Goal: Use online tool/utility: Utilize a website feature to perform a specific function

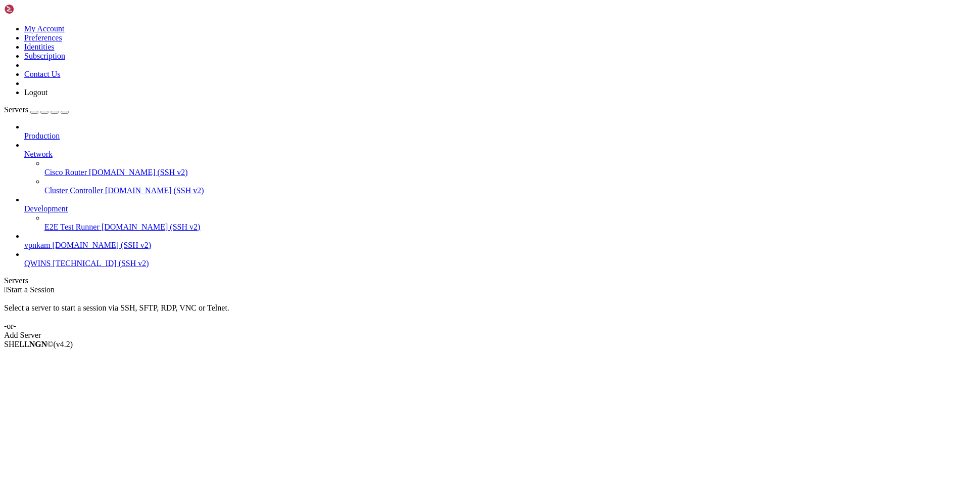
click at [50, 241] on span "vpnkam" at bounding box center [37, 245] width 26 height 9
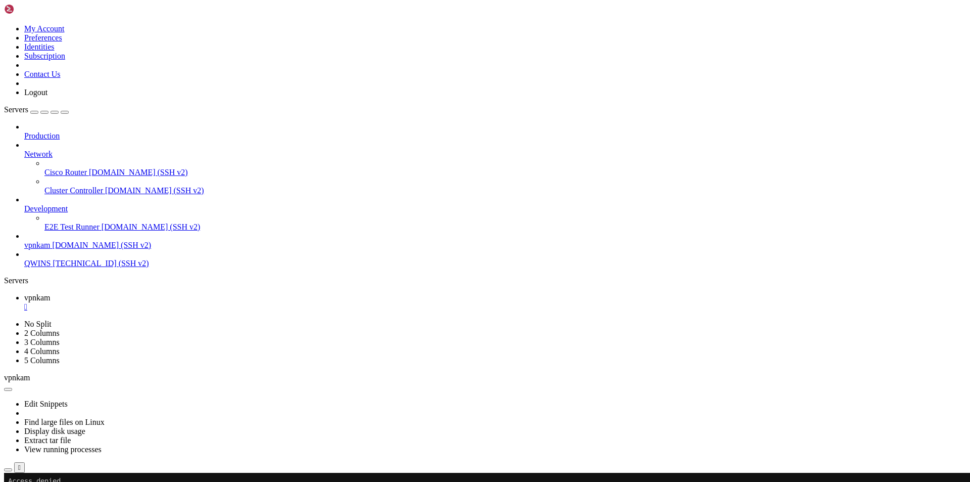
click at [131, 481] on x-row "[EMAIL_ADDRESS][DOMAIN_NAME]'s password:" at bounding box center [425, 489] width 835 height 9
click at [132, 481] on x-row "cahek@vpnkam.ru's password:" at bounding box center [425, 489] width 835 height 9
